Goal: Navigation & Orientation: Find specific page/section

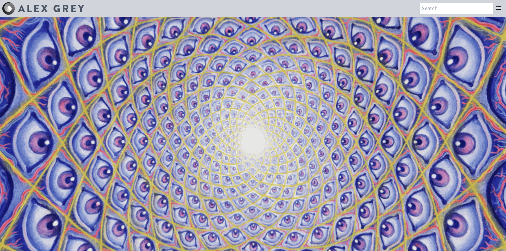
click at [497, 5] on icon at bounding box center [499, 8] width 6 height 6
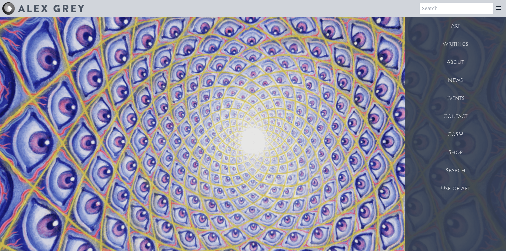
click at [465, 151] on div "Shop" at bounding box center [455, 152] width 101 height 18
